Goal: Information Seeking & Learning: Understand process/instructions

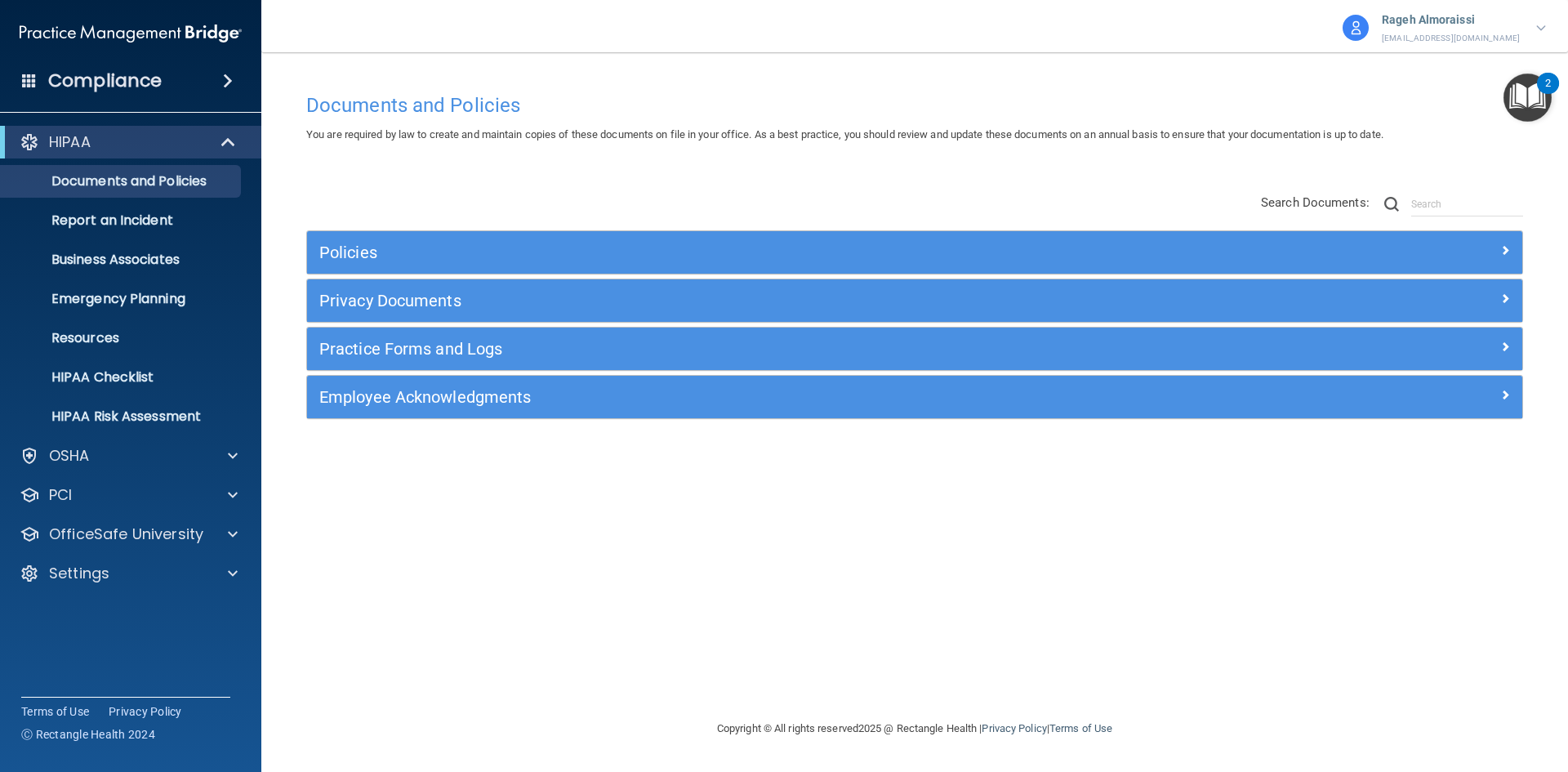
click at [124, 75] on h4 "Compliance" at bounding box center [104, 81] width 113 height 23
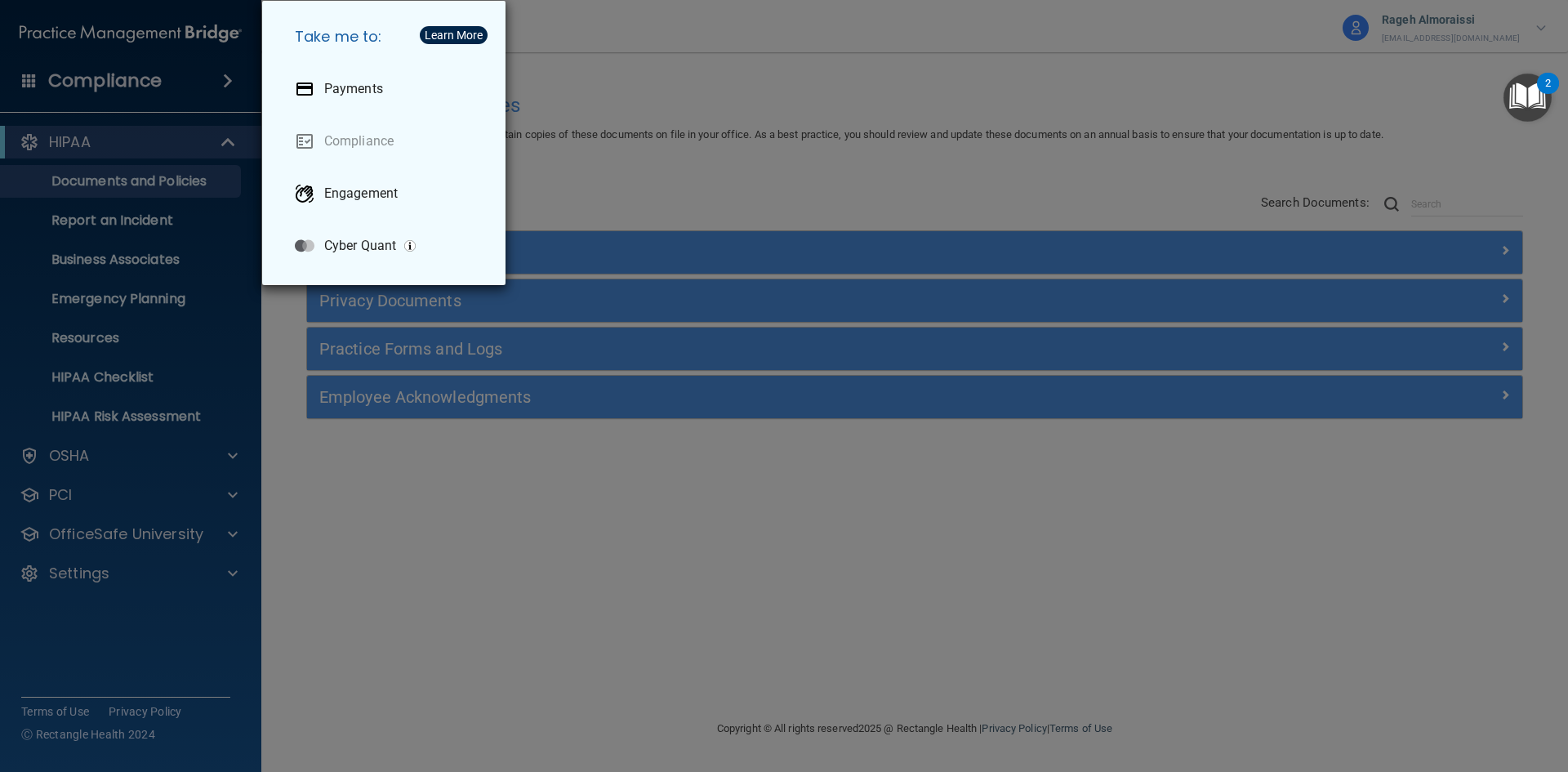
click at [667, 201] on div "Take me to: Payments Compliance Engagement Cyber Quant" at bounding box center [784, 386] width 1568 height 772
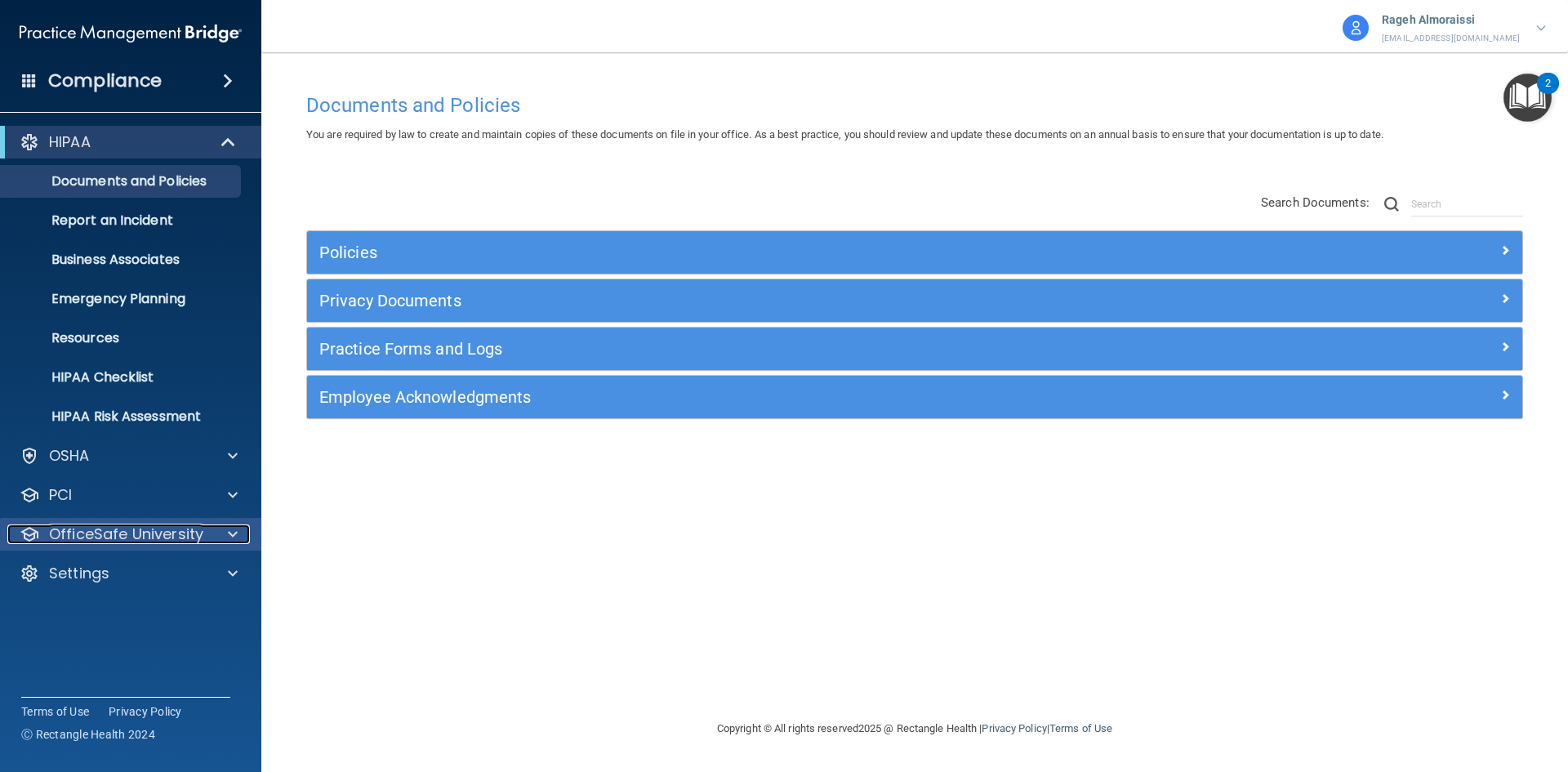
click at [220, 533] on div at bounding box center [230, 535] width 41 height 20
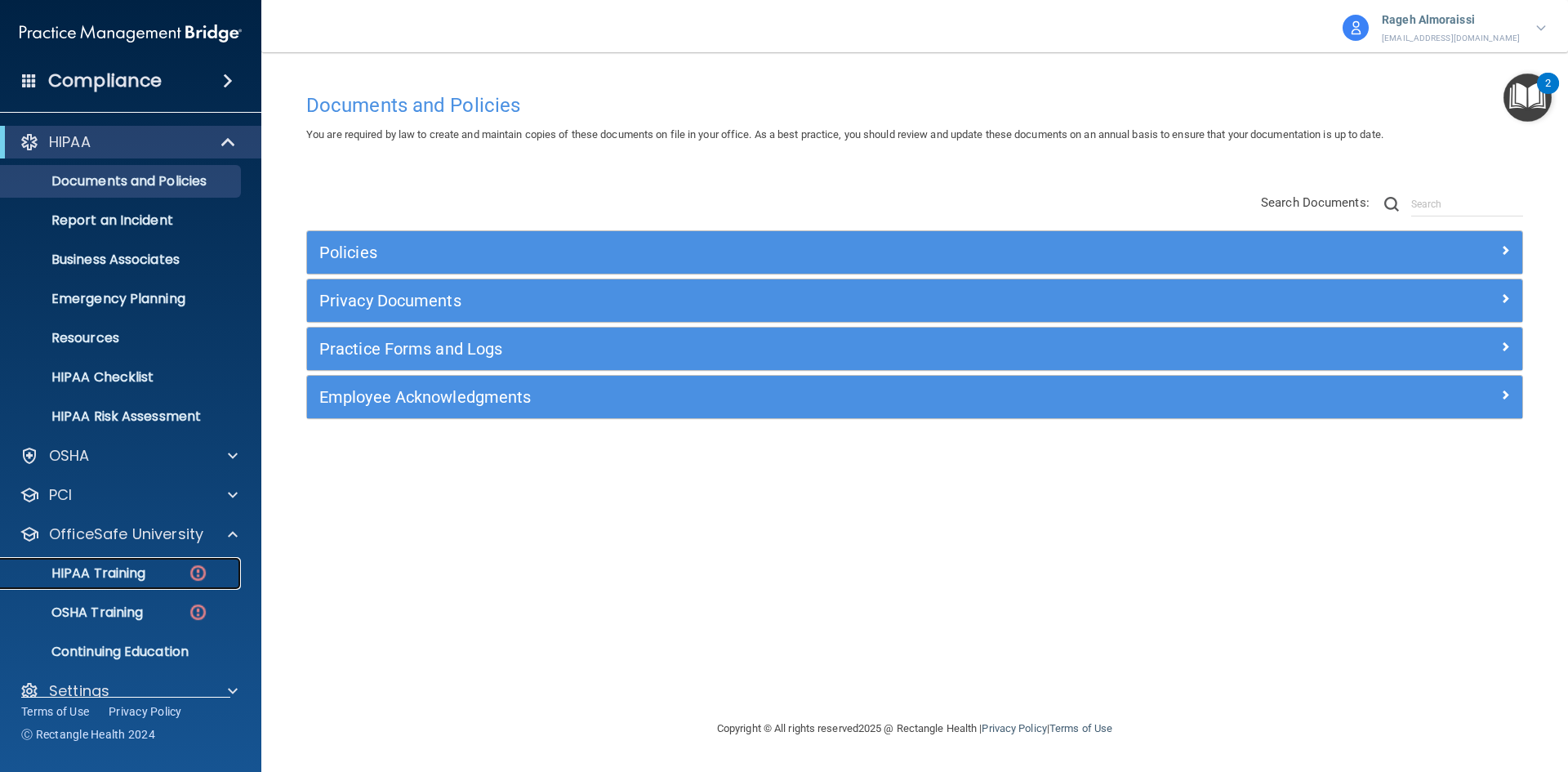
click at [151, 575] on div "HIPAA Training" at bounding box center [122, 573] width 223 height 16
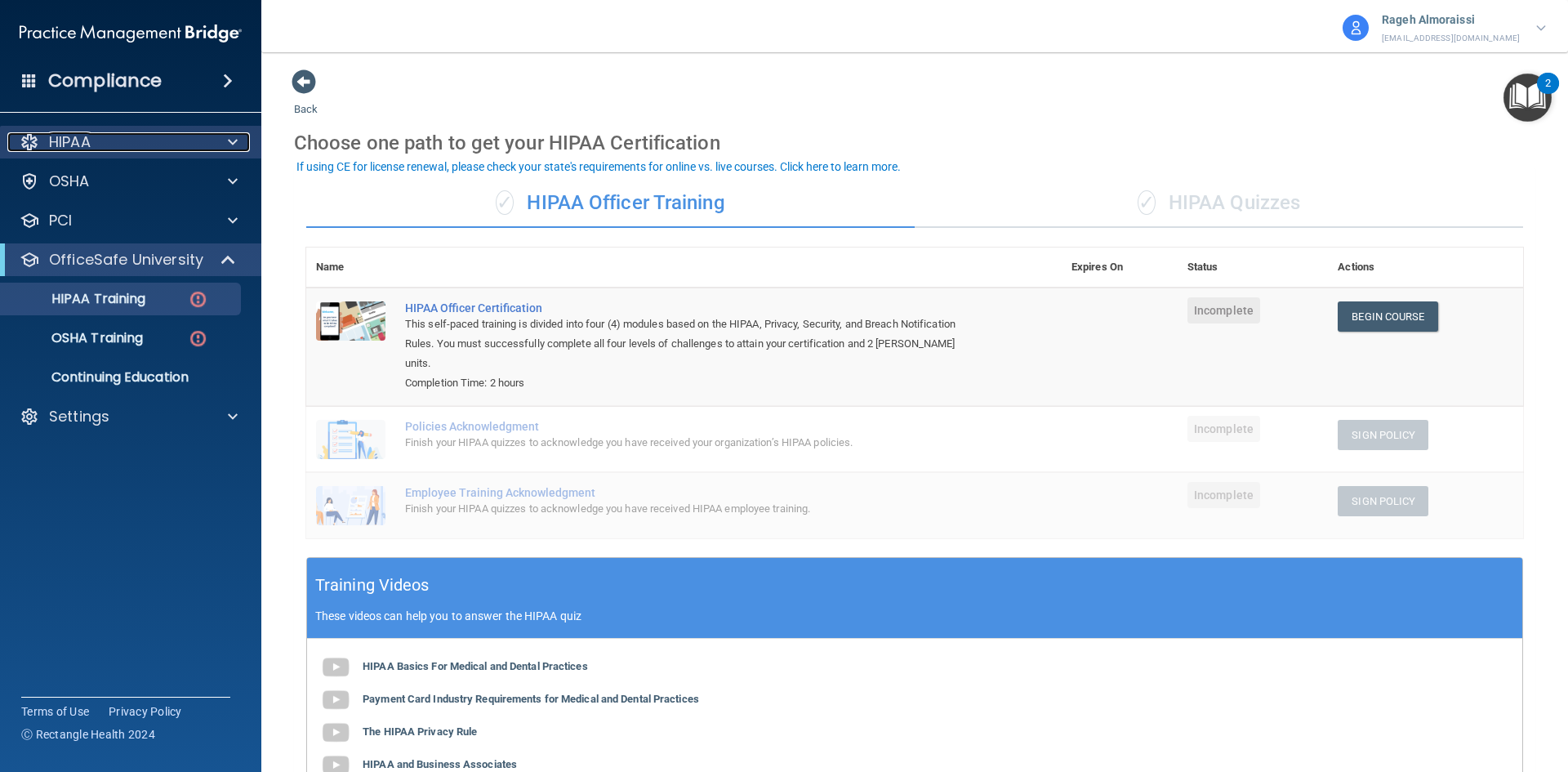
click at [116, 145] on div "HIPAA" at bounding box center [108, 142] width 202 height 20
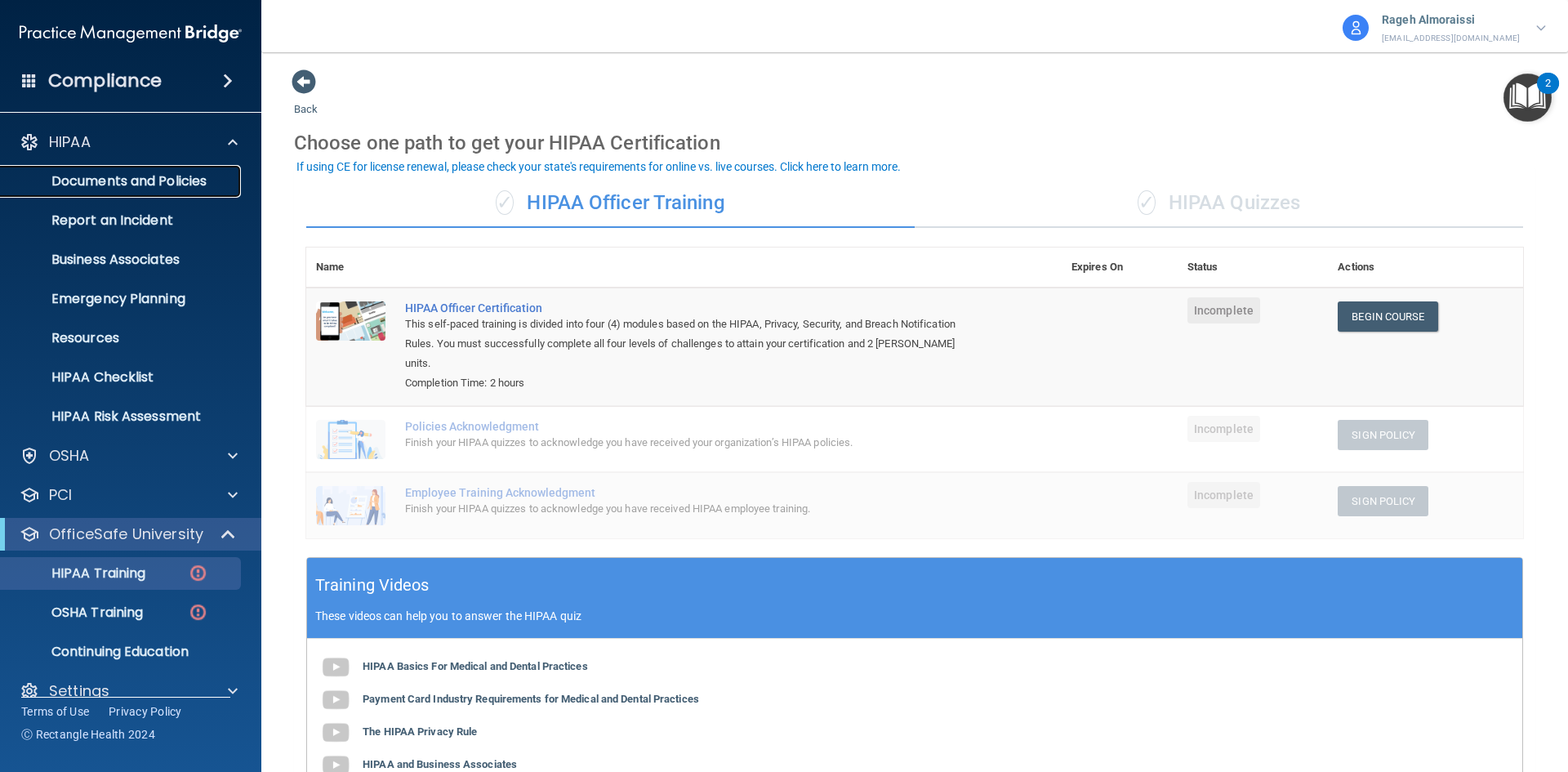
click at [143, 185] on p "Documents and Policies" at bounding box center [122, 181] width 223 height 16
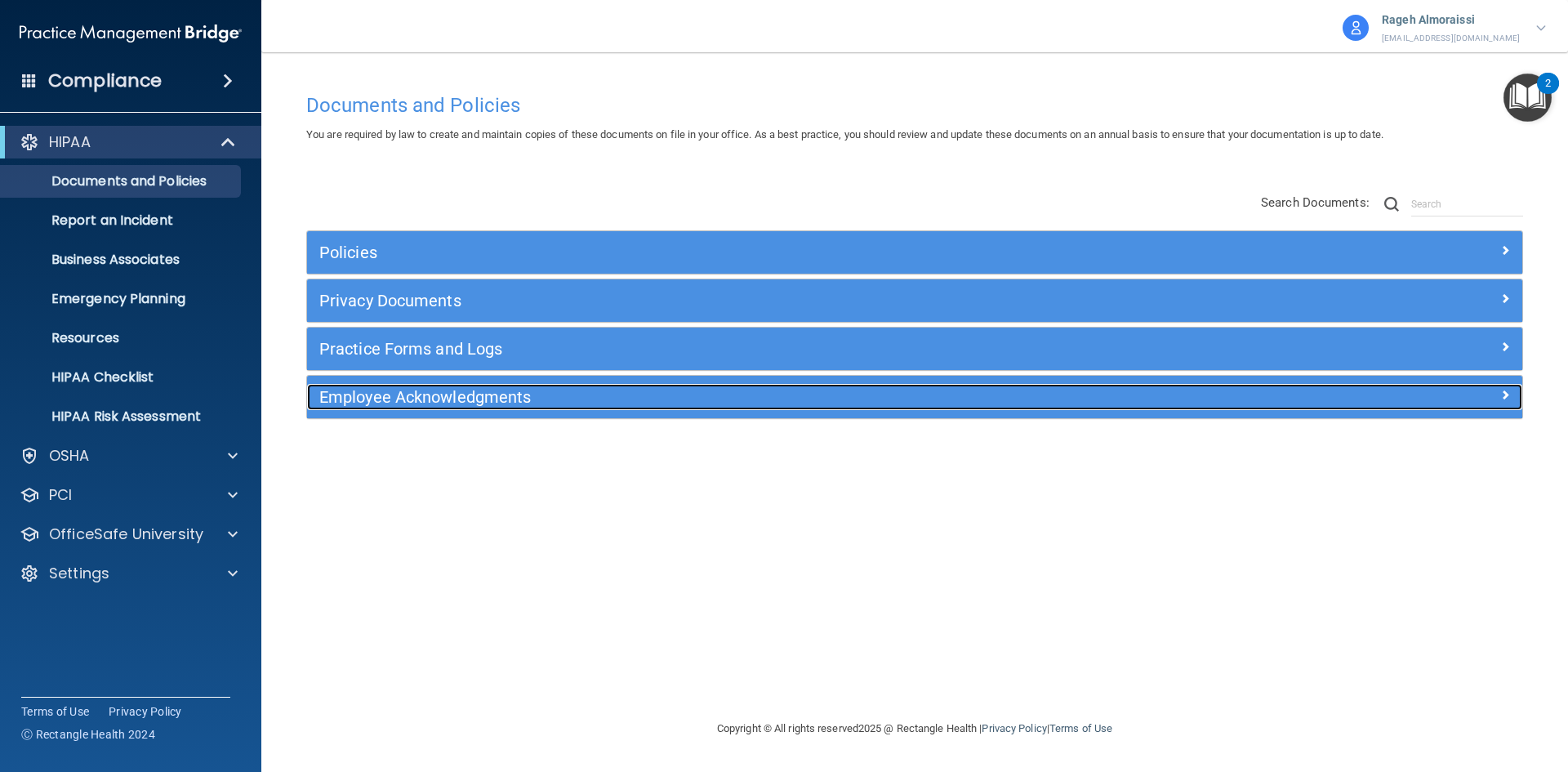
click at [1156, 391] on h5 "Employee Acknowledgments" at bounding box center [763, 397] width 887 height 18
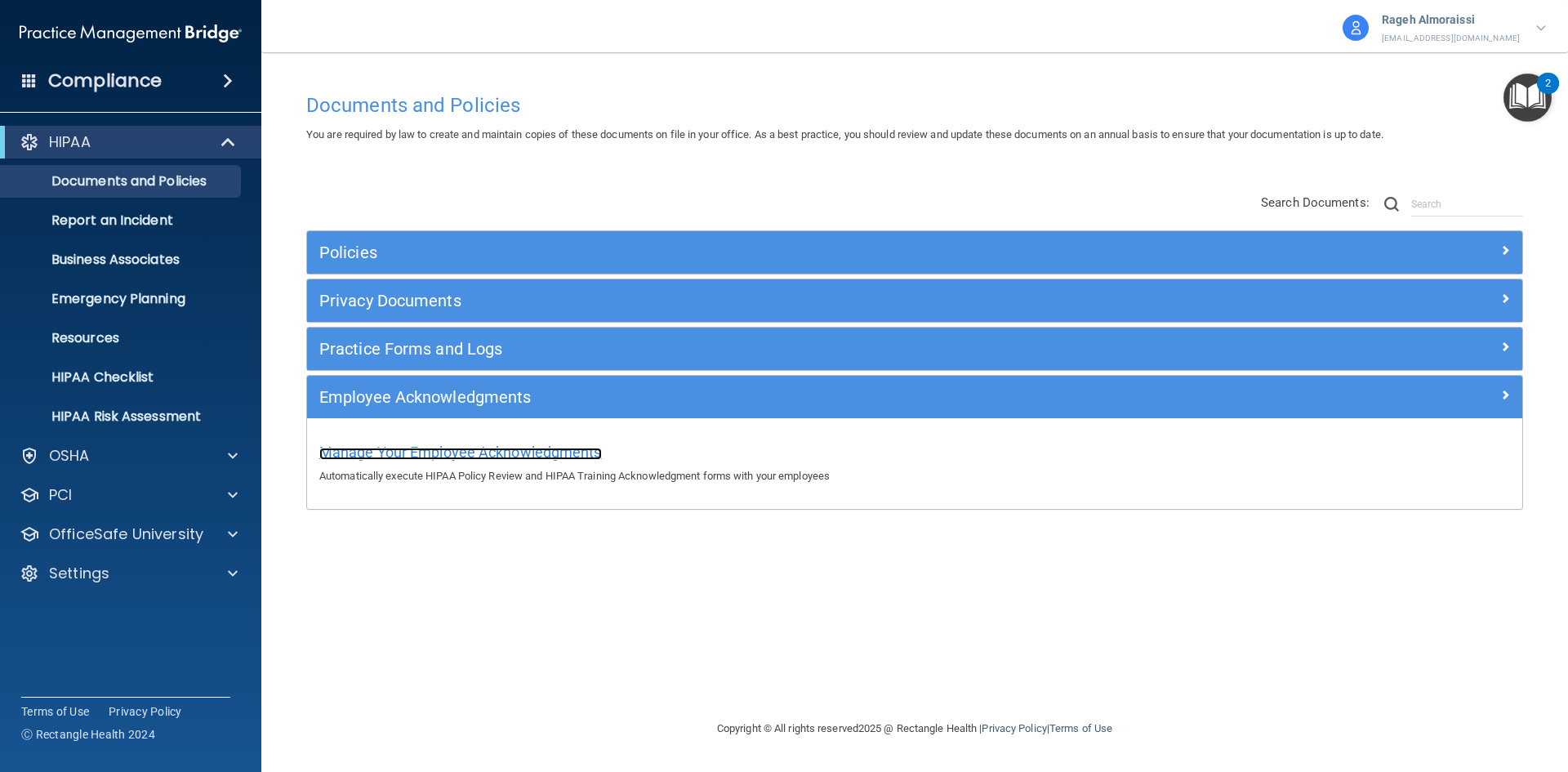
click at [400, 450] on span "Manage Your Employee Acknowledgments" at bounding box center [460, 452] width 283 height 17
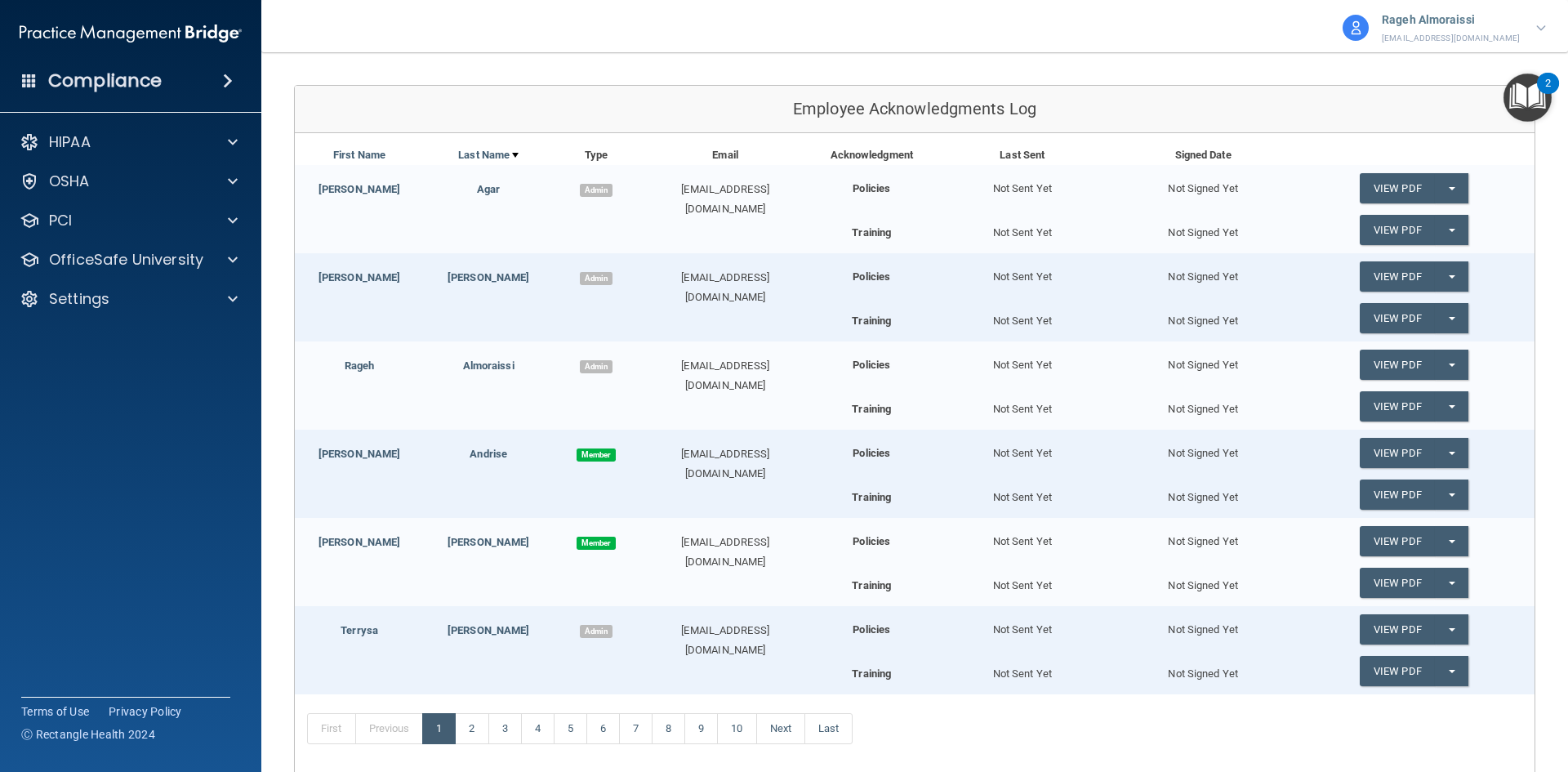
scroll to position [163, 0]
click at [83, 145] on p "HIPAA" at bounding box center [70, 142] width 42 height 20
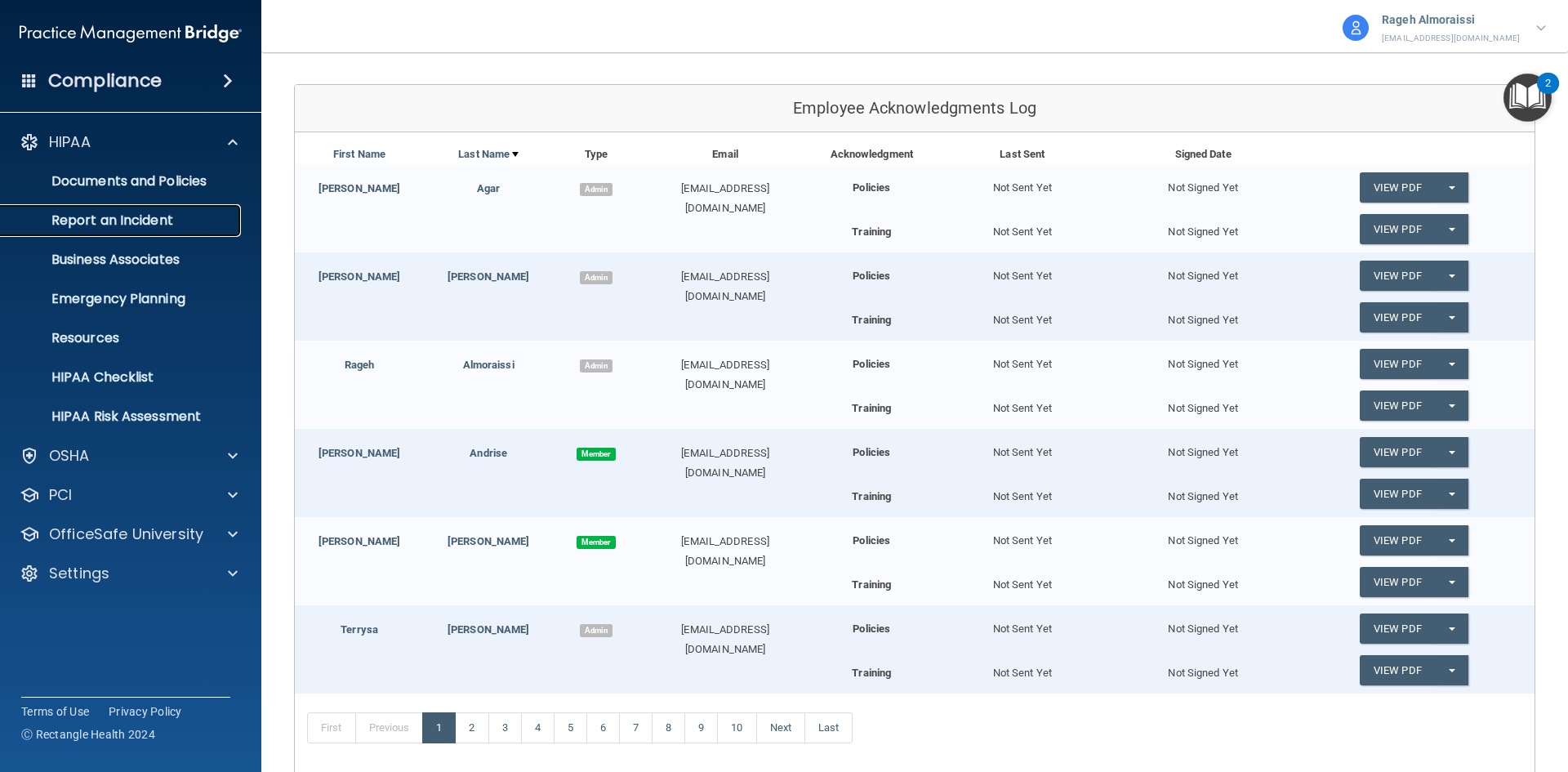
click at [116, 217] on p "Report an Incident" at bounding box center [122, 220] width 223 height 16
